Goal: Obtain resource: Obtain resource

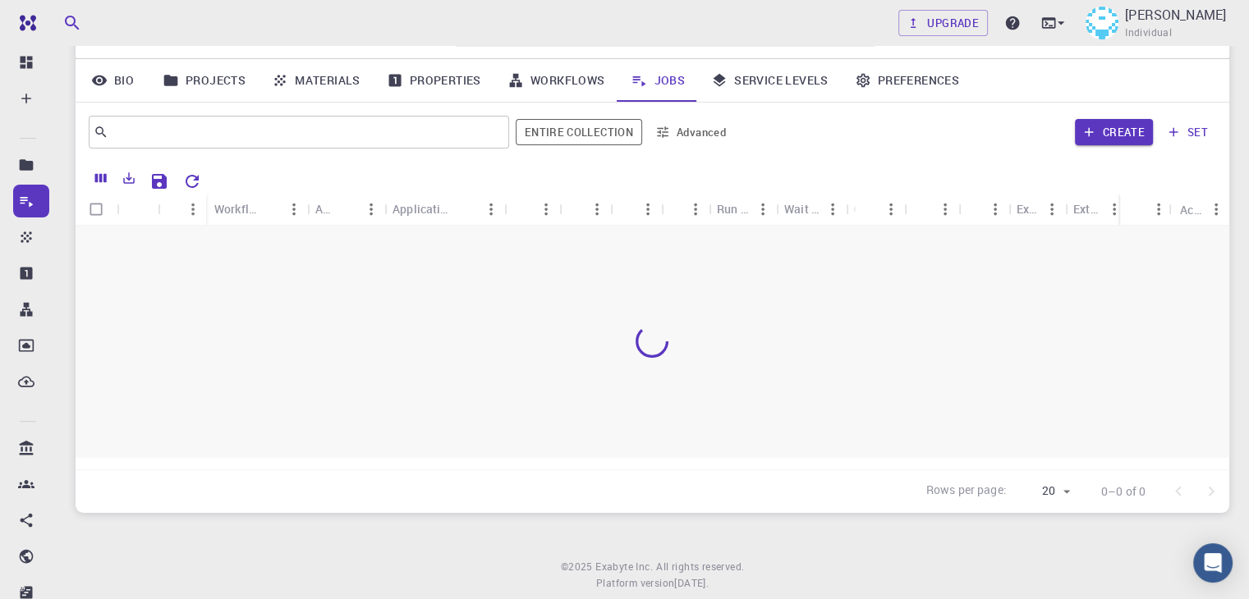
scroll to position [76, 0]
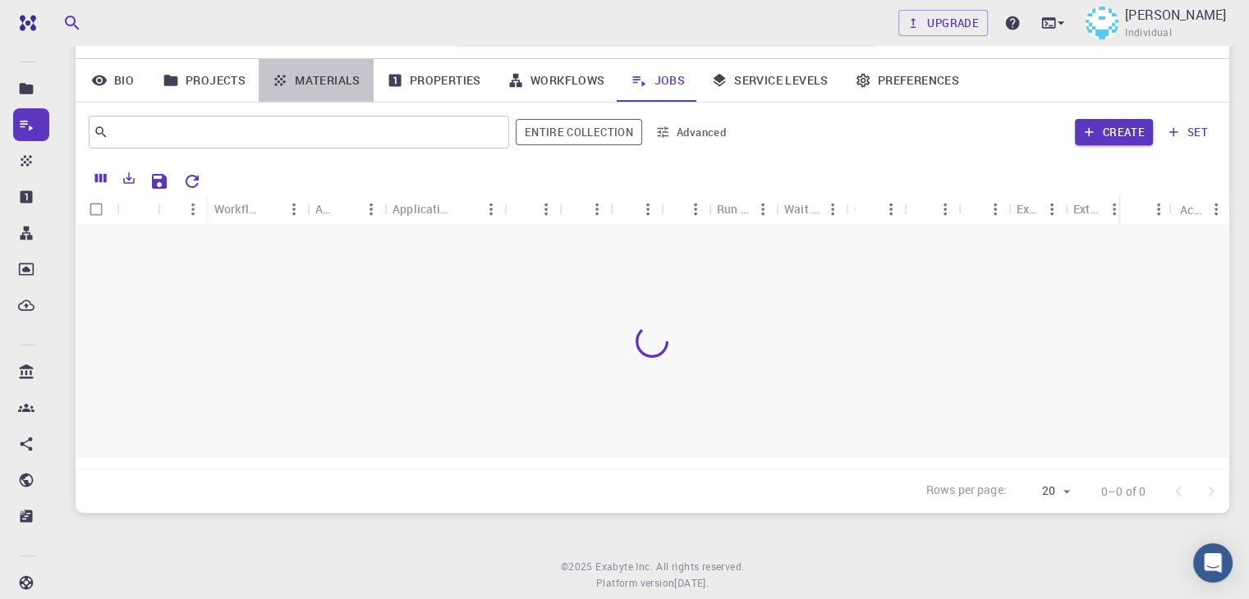
click at [320, 71] on link "Materials" at bounding box center [316, 80] width 115 height 43
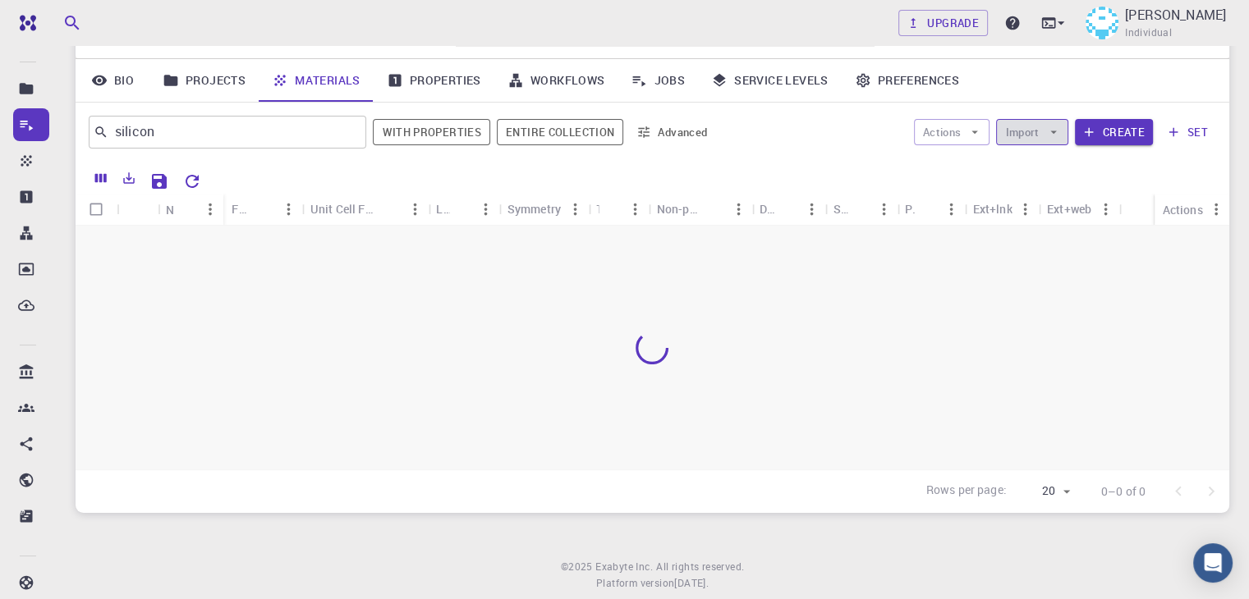
click at [1056, 126] on icon "button" at bounding box center [1053, 132] width 15 height 15
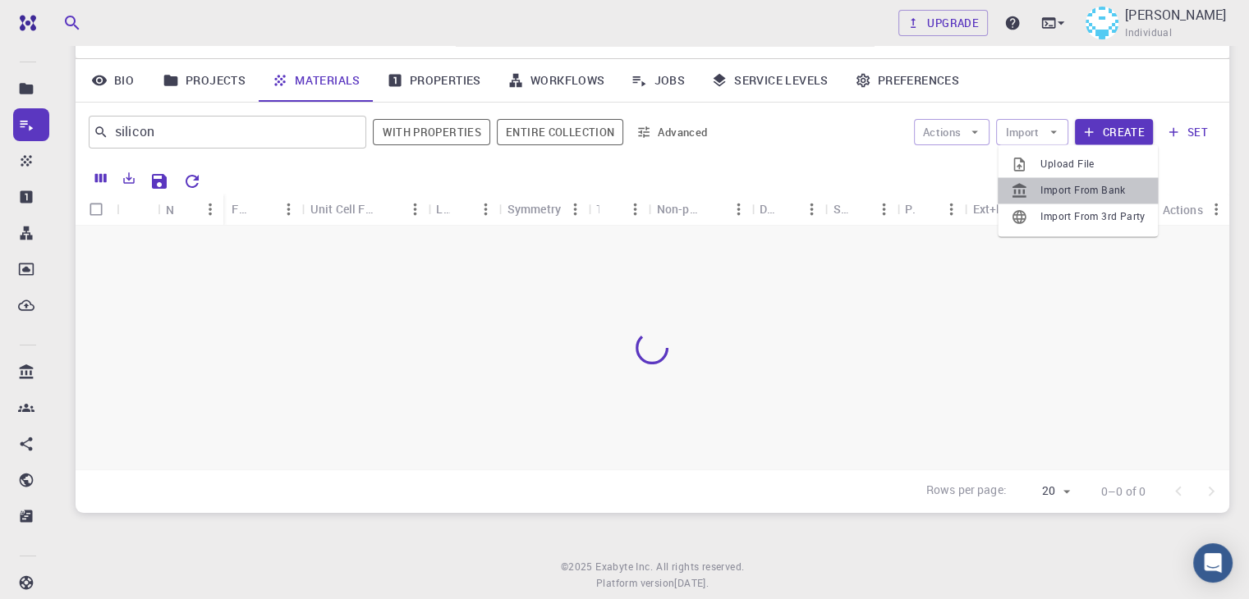
click at [1066, 190] on span "Import From Bank" at bounding box center [1092, 190] width 104 height 16
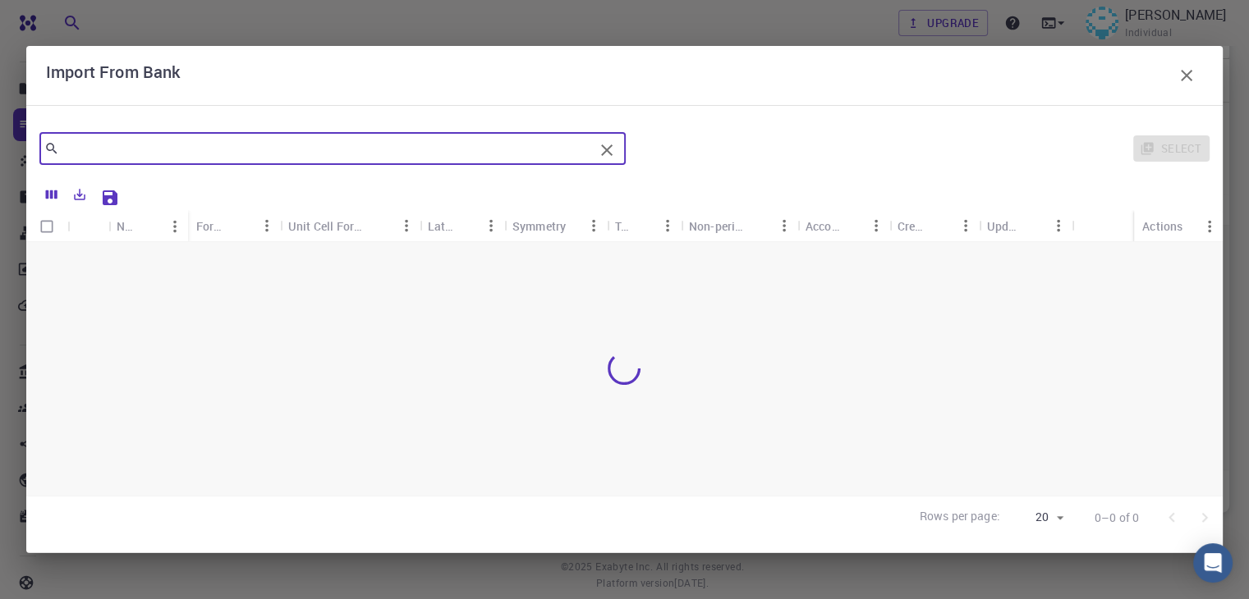
click at [461, 142] on input "text" at bounding box center [326, 148] width 534 height 23
type input "silicon"
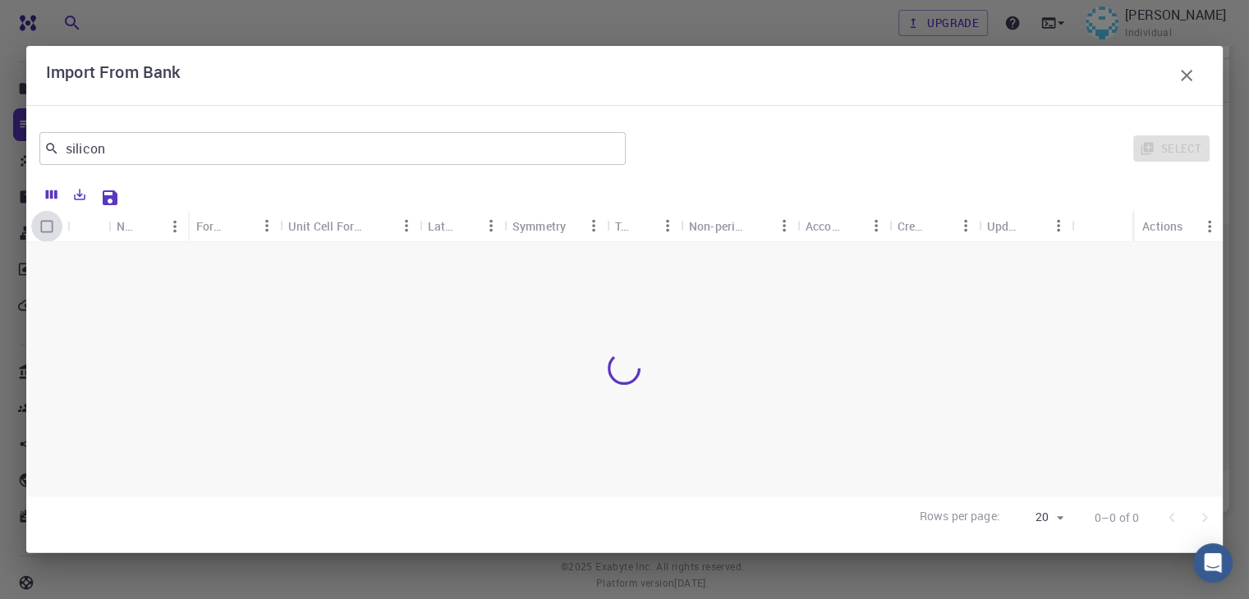
click at [43, 229] on input "Select all rows" at bounding box center [46, 226] width 31 height 31
checkbox input "false"
click at [508, 268] on div at bounding box center [624, 369] width 1196 height 254
